Goal: Find specific page/section: Find specific page/section

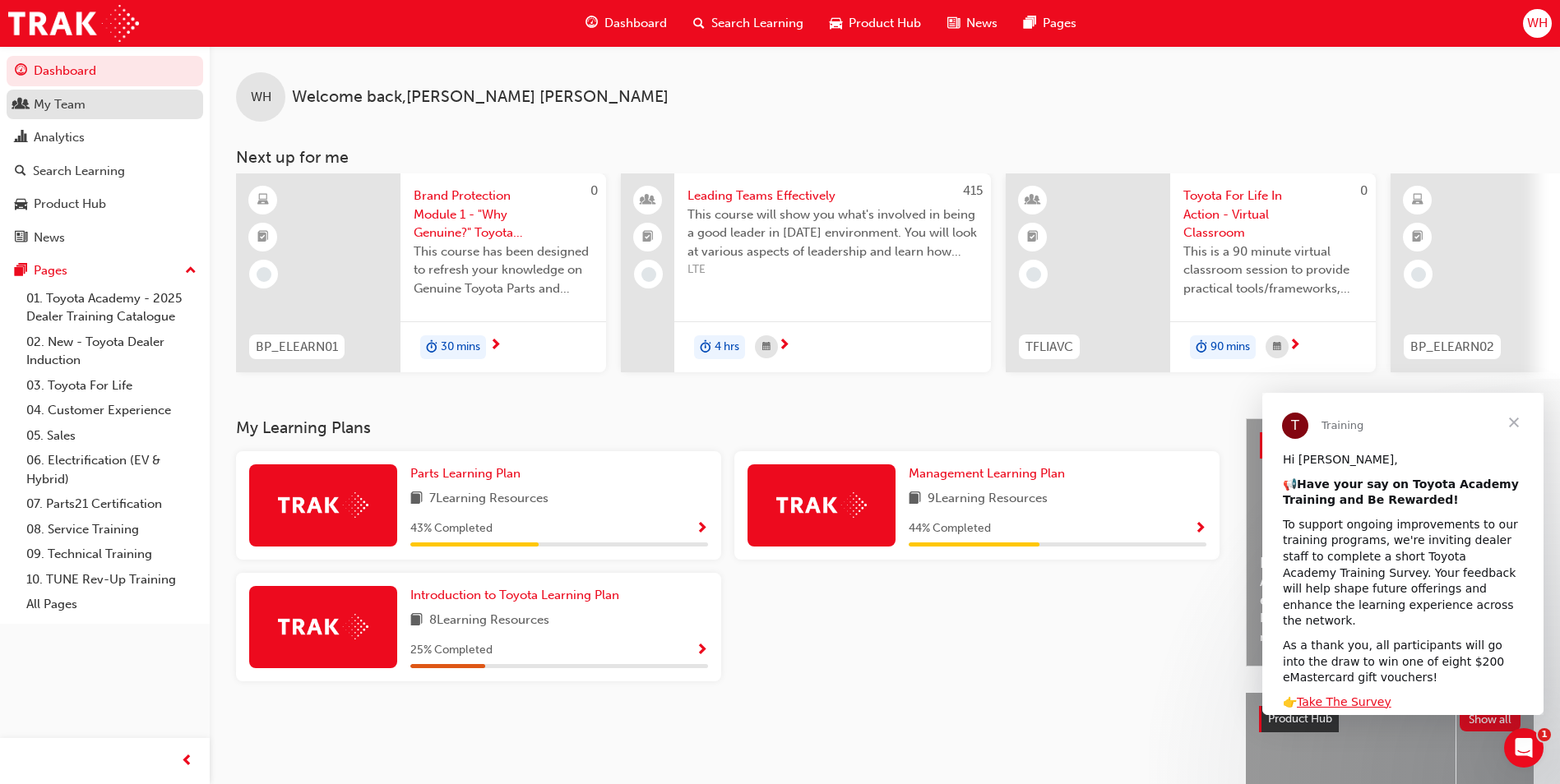
click at [61, 102] on div "My Team" at bounding box center [60, 105] width 52 height 19
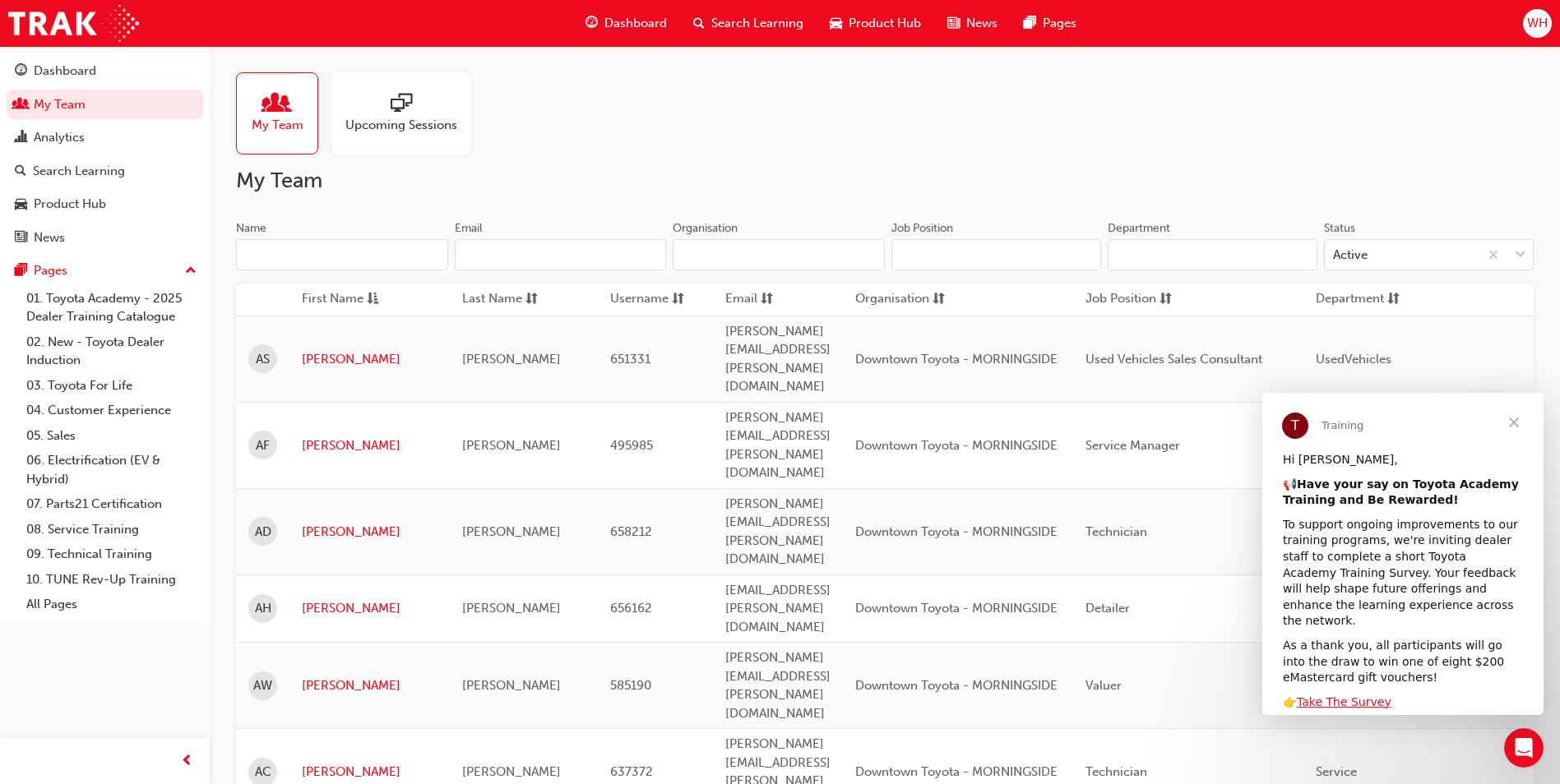
click at [379, 108] on div at bounding box center [402, 104] width 112 height 23
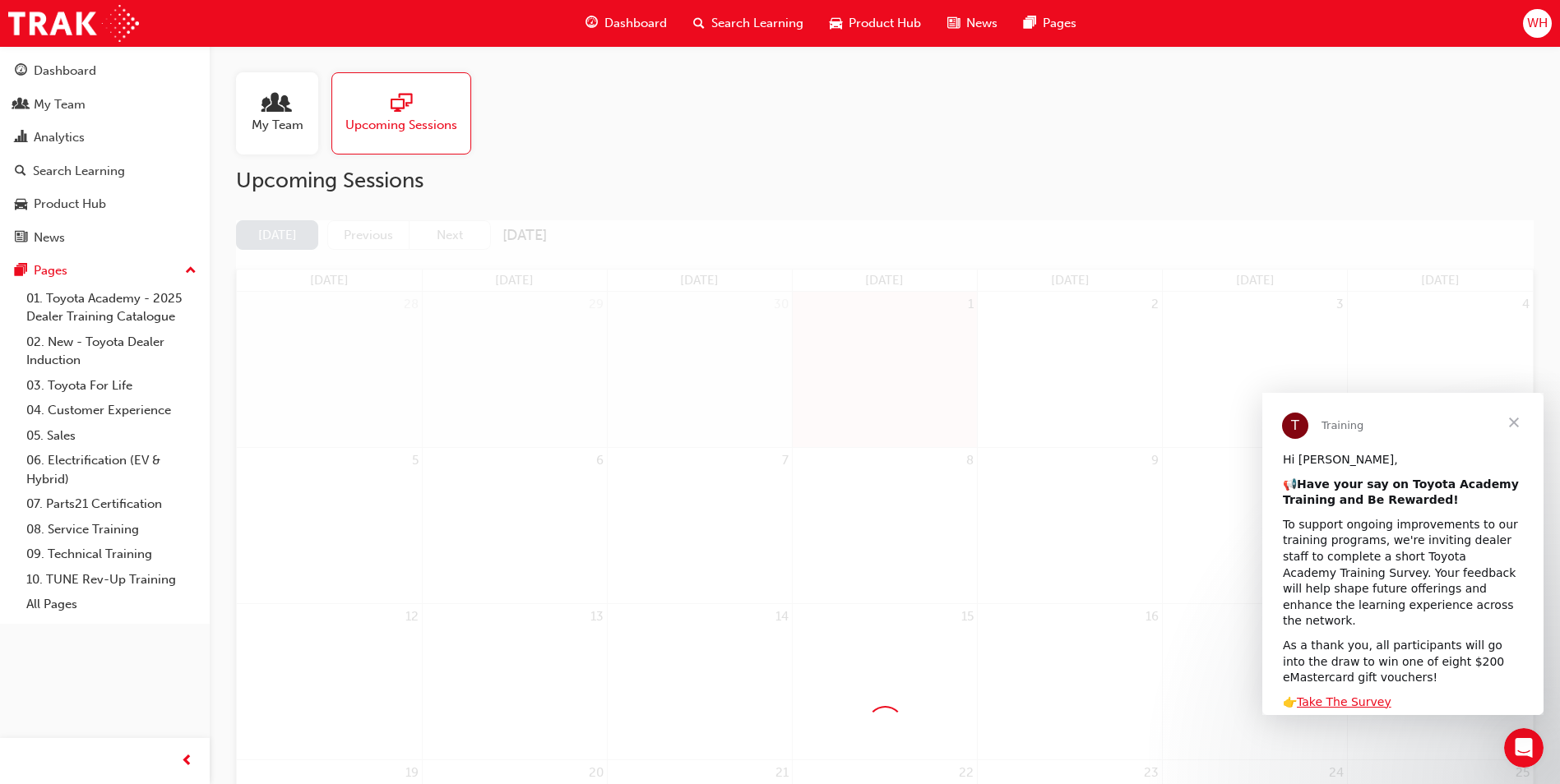
click at [1518, 421] on span "Close" at bounding box center [1514, 422] width 59 height 59
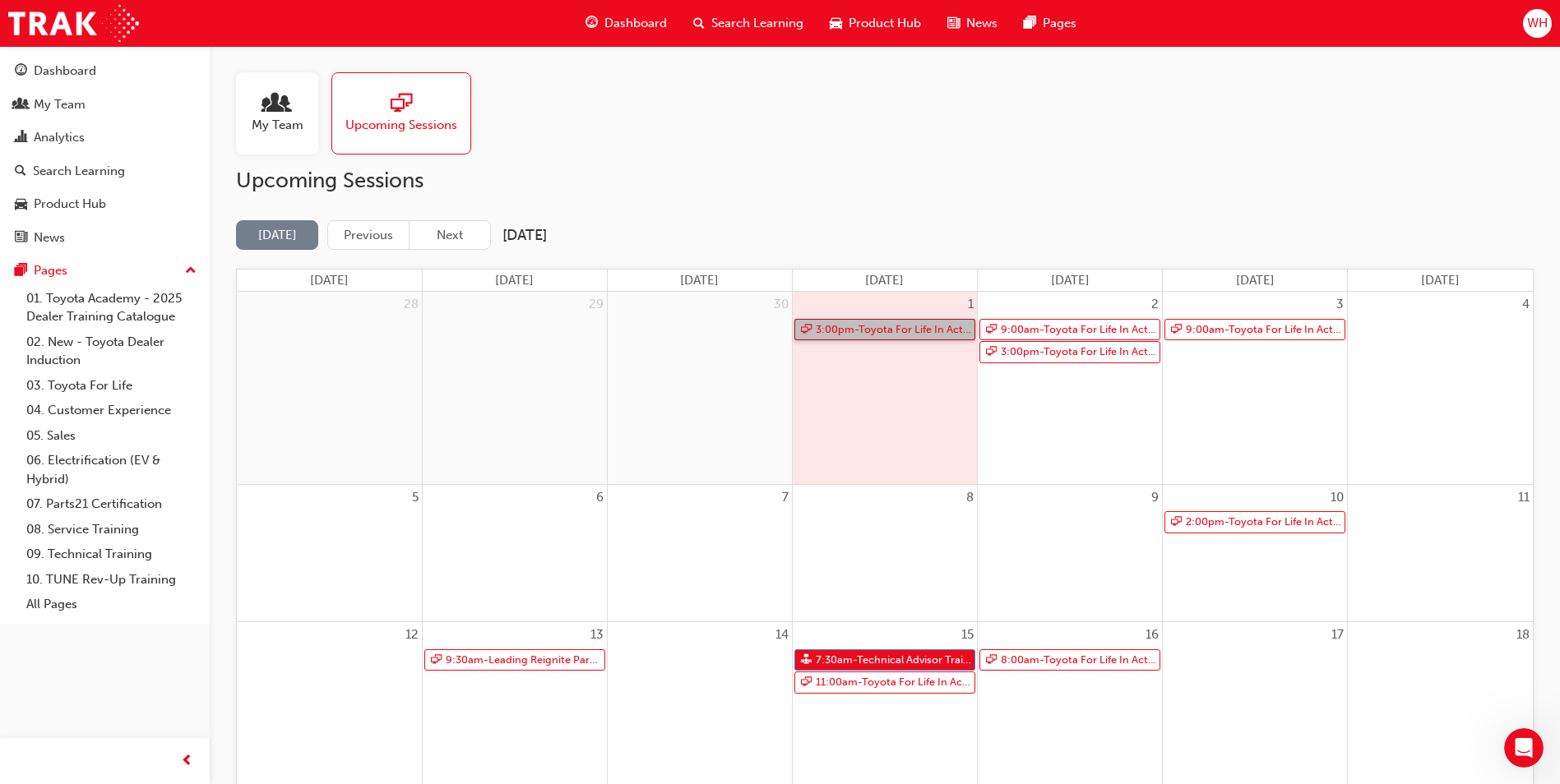
click at [884, 327] on link "3:00pm - Toyota For Life In Action - Virtual Classroom" at bounding box center [886, 329] width 181 height 22
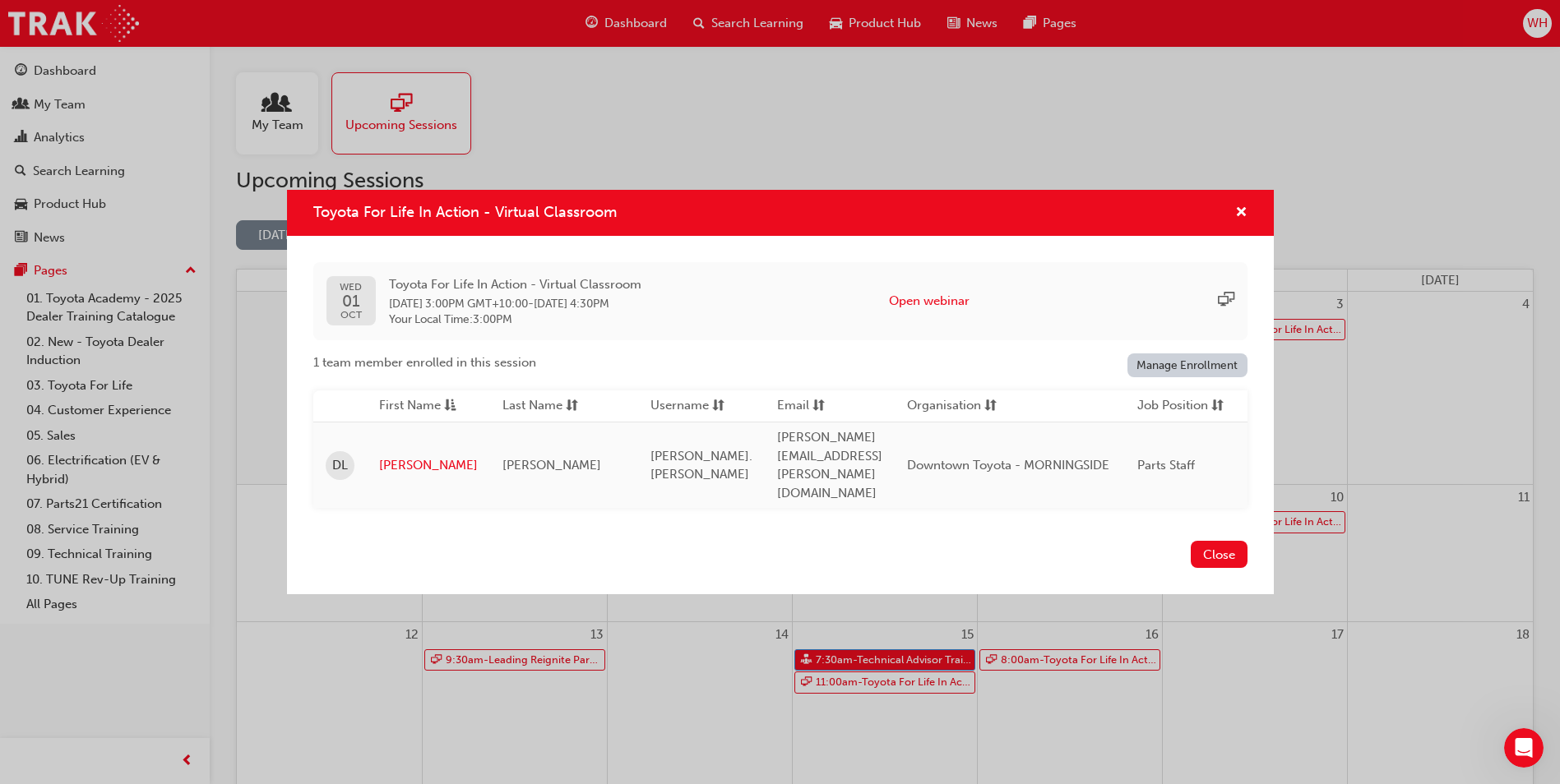
click at [1222, 541] on button "Close" at bounding box center [1219, 555] width 57 height 27
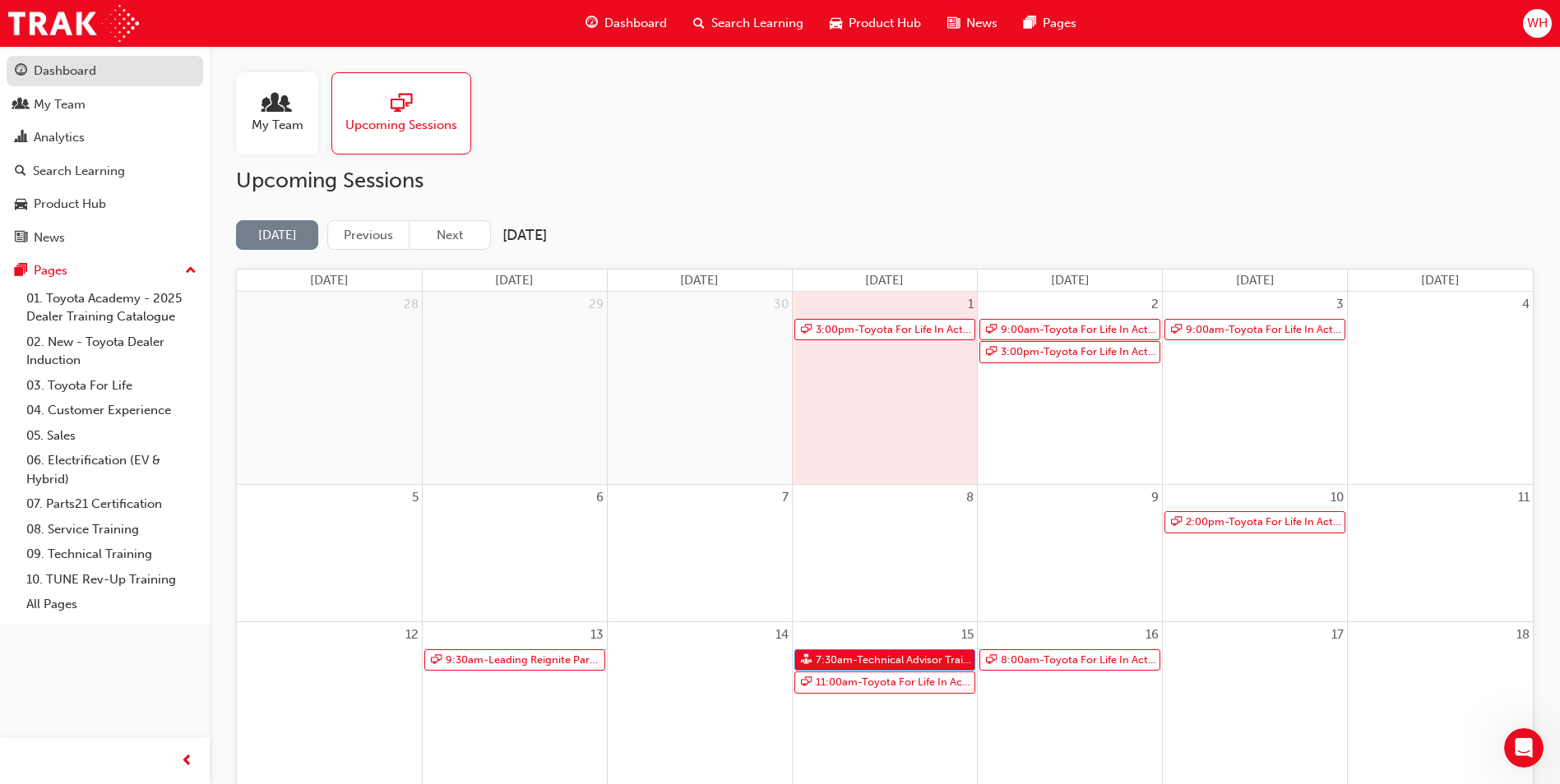
click at [59, 66] on div "Dashboard" at bounding box center [65, 71] width 63 height 19
